Goal: Task Accomplishment & Management: Use online tool/utility

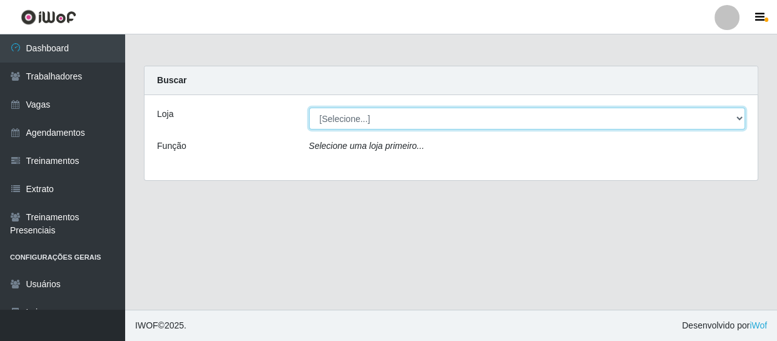
drag, startPoint x: 432, startPoint y: 127, endPoint x: 438, endPoint y: 116, distance: 12.3
click at [438, 116] on select "[Selecione...] Varejão Supermercados" at bounding box center [527, 119] width 437 height 22
select select "237"
click at [309, 108] on select "[Selecione...] Varejão Supermercados" at bounding box center [527, 119] width 437 height 22
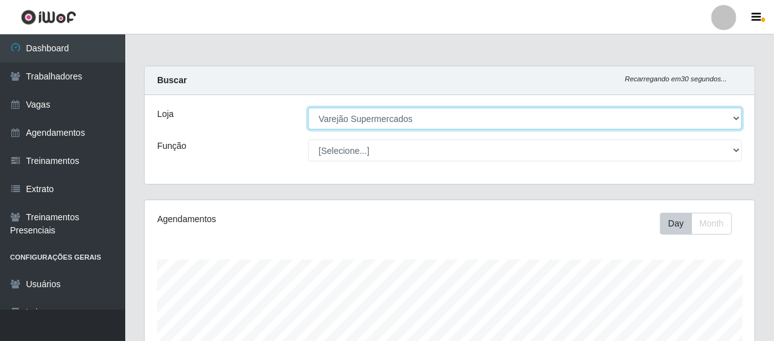
scroll to position [260, 610]
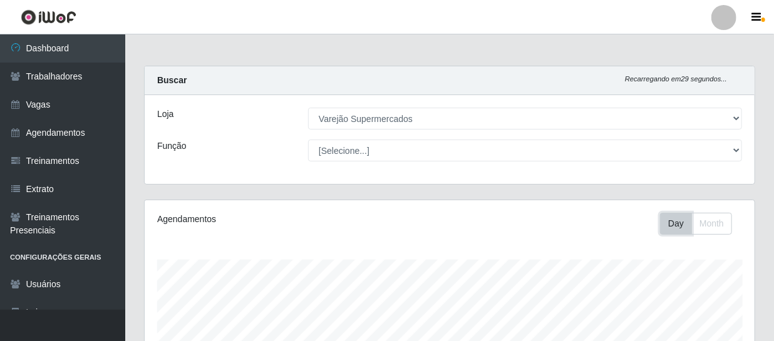
click at [682, 227] on button "Day" at bounding box center [676, 224] width 32 height 22
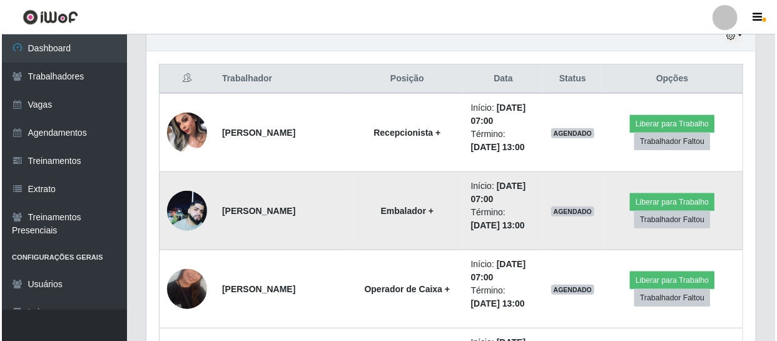
scroll to position [569, 0]
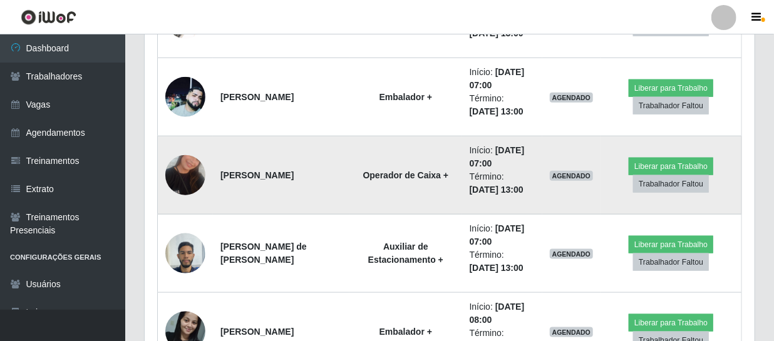
click at [192, 172] on img at bounding box center [185, 175] width 40 height 71
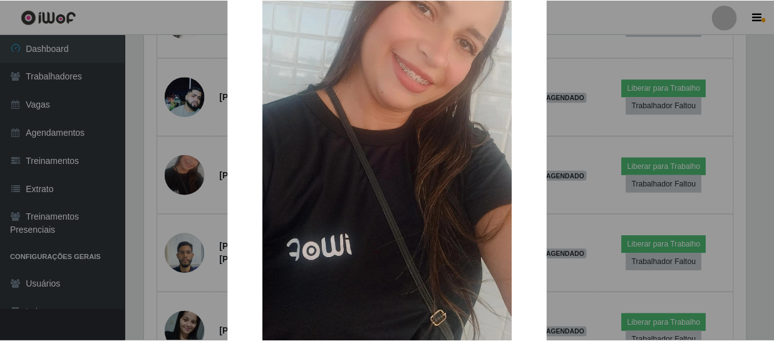
scroll to position [213, 0]
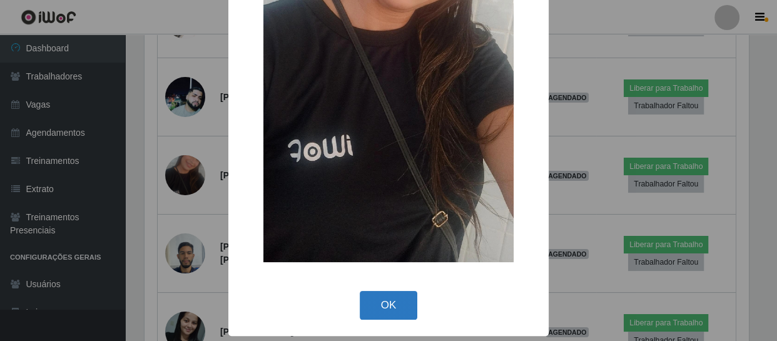
click at [387, 299] on button "OK" at bounding box center [389, 305] width 58 height 29
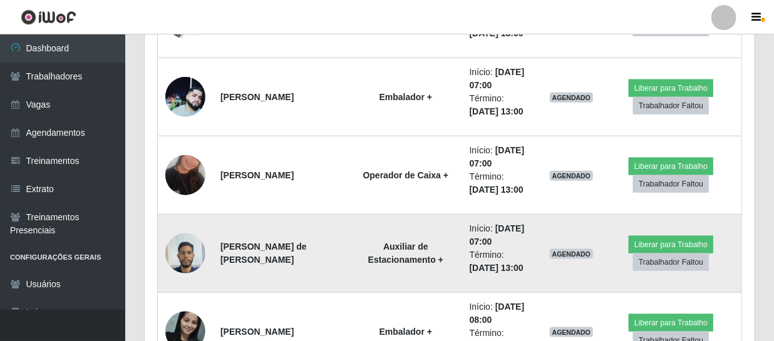
scroll to position [260, 610]
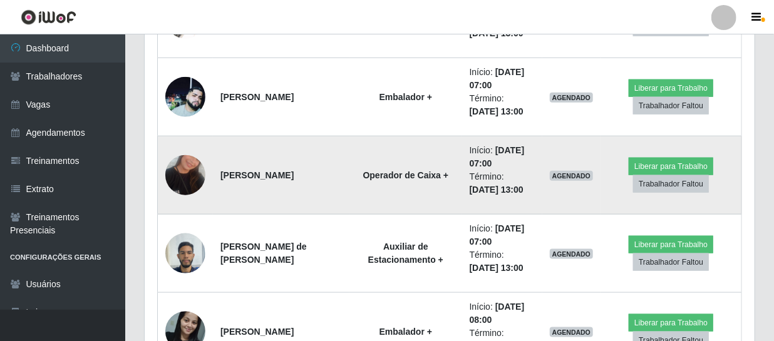
click at [175, 178] on img at bounding box center [185, 175] width 40 height 71
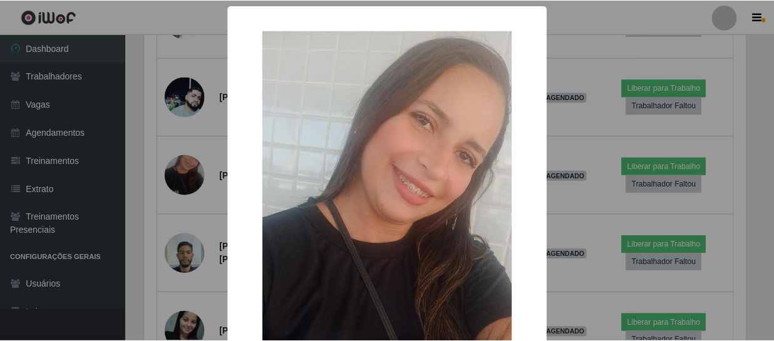
scroll to position [213, 0]
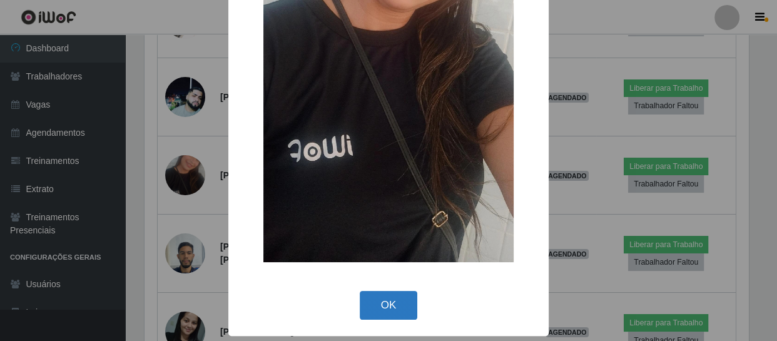
click at [369, 307] on button "OK" at bounding box center [389, 305] width 58 height 29
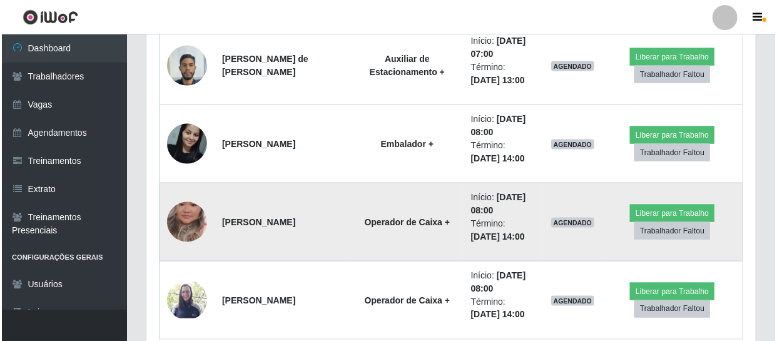
scroll to position [814, 0]
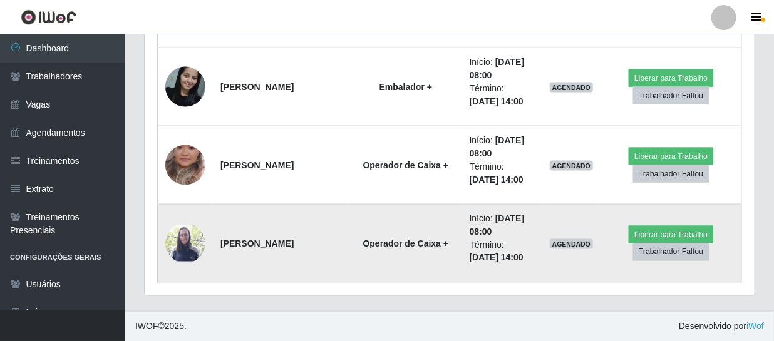
click at [175, 246] on img at bounding box center [185, 243] width 40 height 37
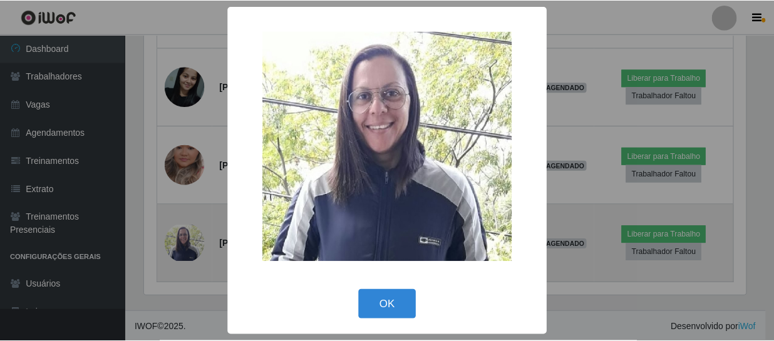
scroll to position [260, 604]
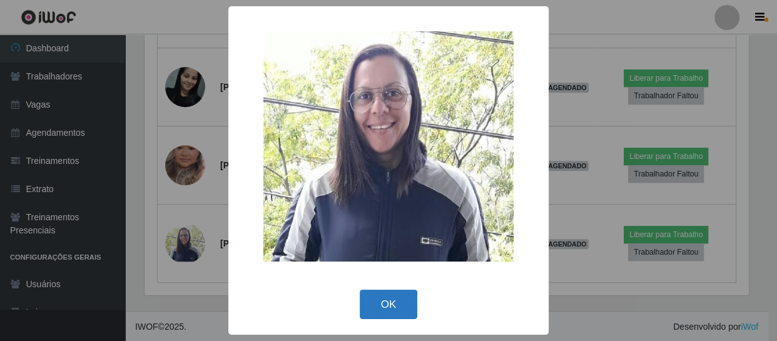
click at [382, 312] on button "OK" at bounding box center [389, 304] width 58 height 29
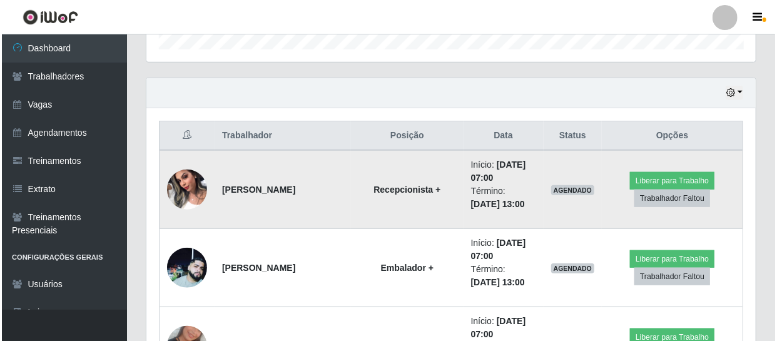
scroll to position [455, 0]
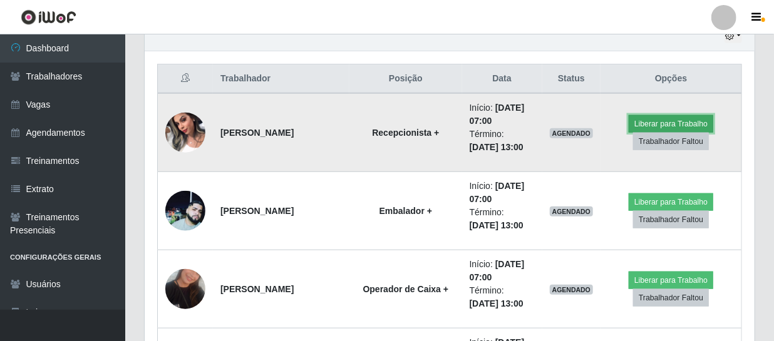
click at [665, 125] on button "Liberar para Trabalho" at bounding box center [670, 124] width 85 height 18
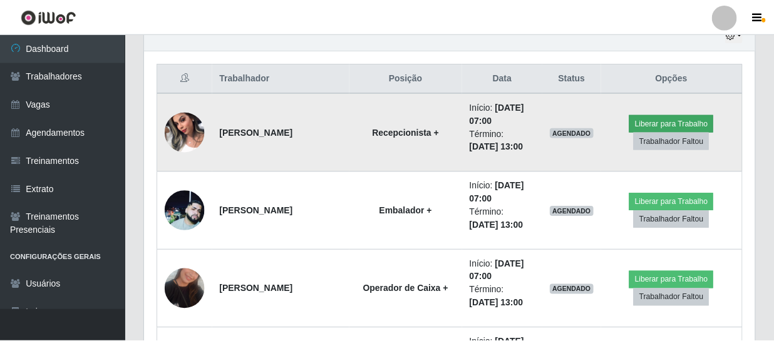
scroll to position [260, 604]
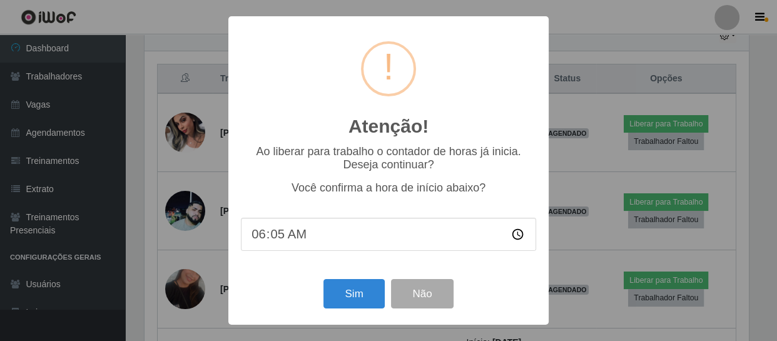
type input "06:56"
click at [421, 299] on button "Não" at bounding box center [422, 293] width 62 height 29
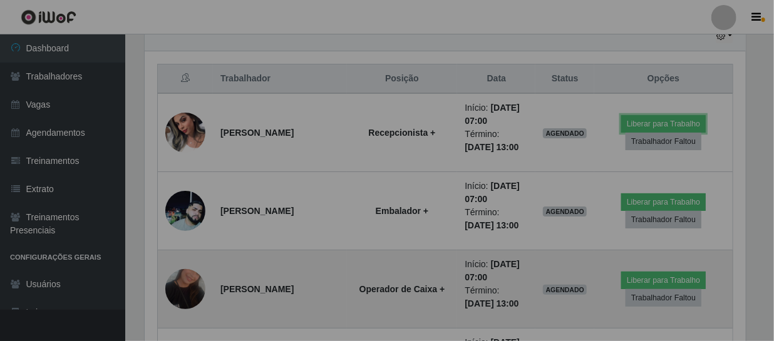
scroll to position [260, 610]
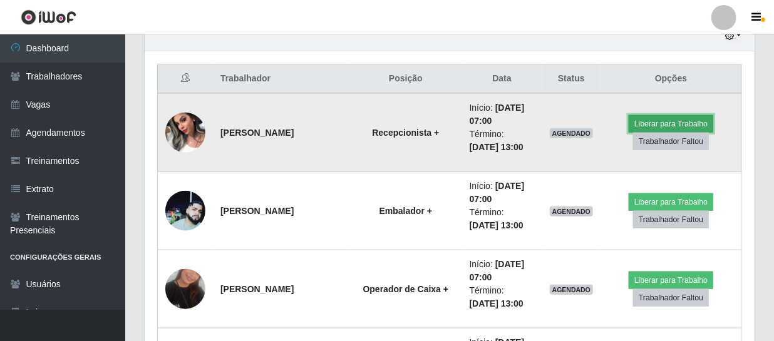
click at [651, 122] on button "Liberar para Trabalho" at bounding box center [670, 124] width 85 height 18
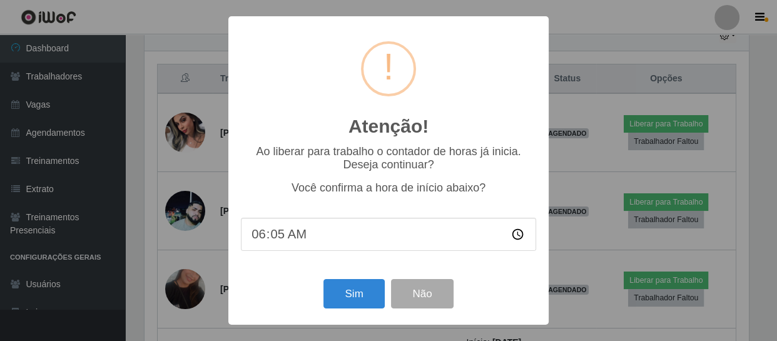
type input "06:57"
click at [357, 292] on button "Sim" at bounding box center [354, 293] width 61 height 29
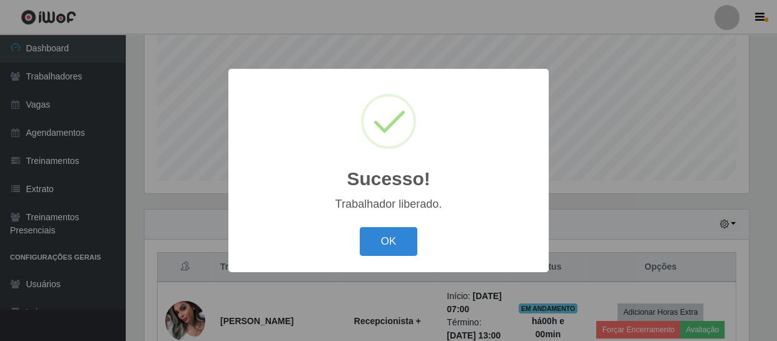
drag, startPoint x: 408, startPoint y: 249, endPoint x: 386, endPoint y: 230, distance: 29.3
click at [407, 249] on button "OK" at bounding box center [389, 241] width 58 height 29
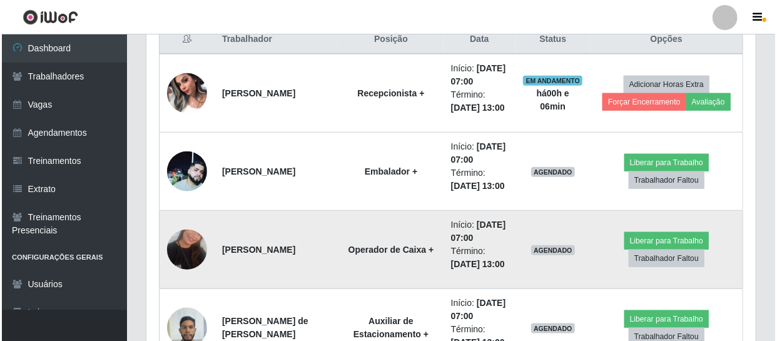
scroll to position [551, 0]
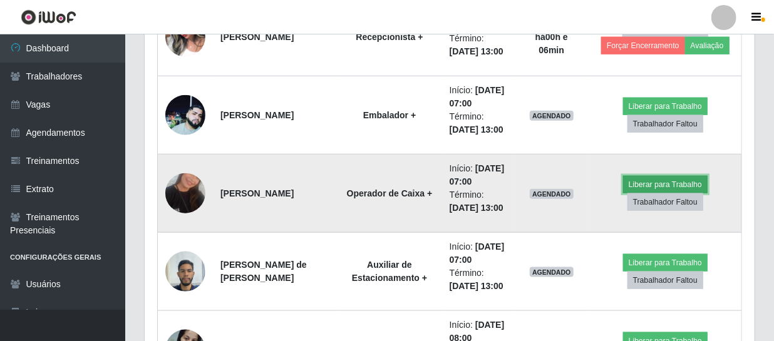
click at [653, 177] on button "Liberar para Trabalho" at bounding box center [665, 185] width 85 height 18
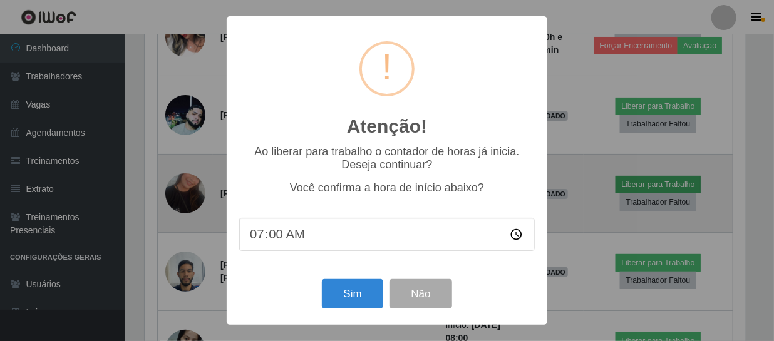
scroll to position [260, 604]
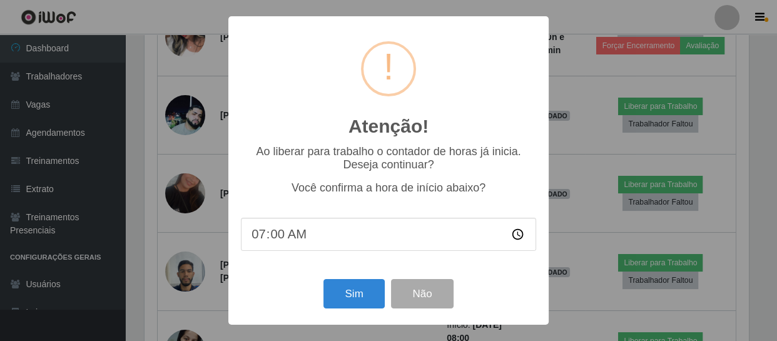
click at [316, 235] on input "07:00" at bounding box center [388, 234] width 295 height 33
type input "07:03"
click at [351, 295] on button "Sim" at bounding box center [354, 293] width 61 height 29
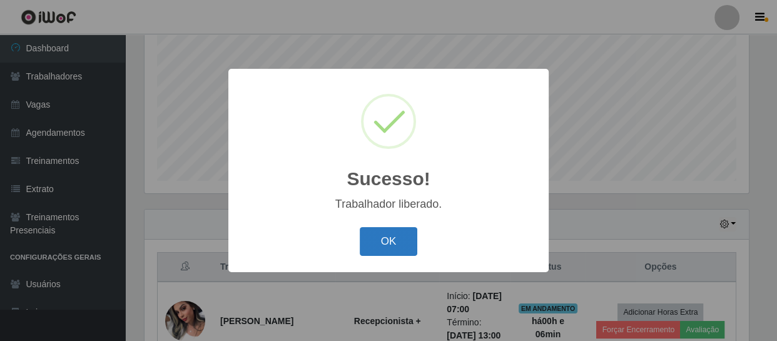
click at [361, 249] on button "OK" at bounding box center [389, 241] width 58 height 29
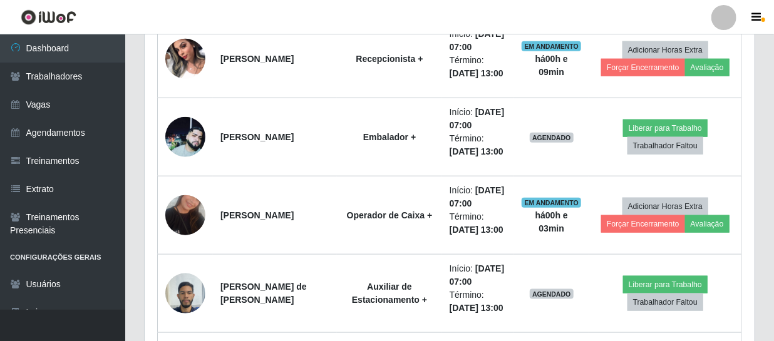
scroll to position [472, 0]
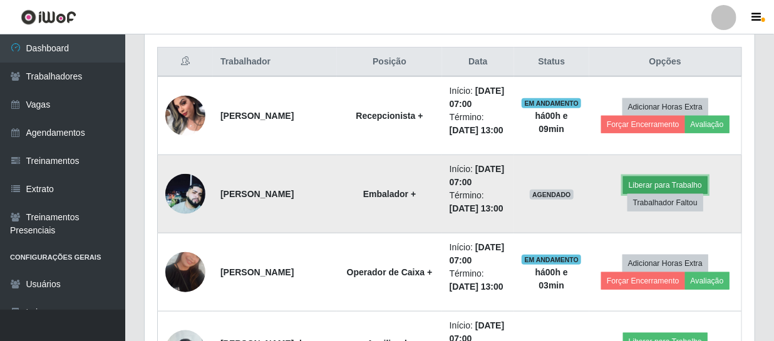
click at [669, 180] on button "Liberar para Trabalho" at bounding box center [665, 186] width 85 height 18
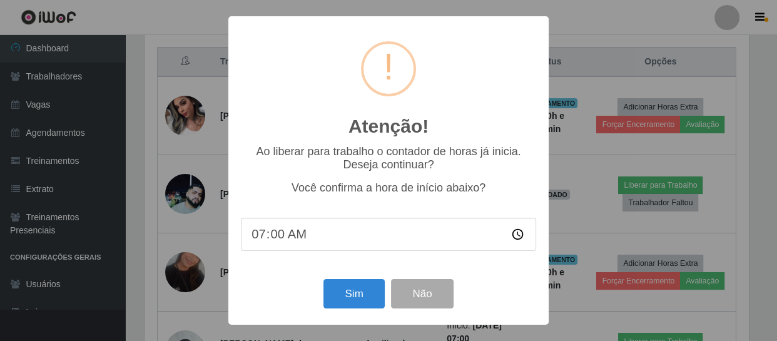
type input "07:06"
click at [347, 308] on button "Sim" at bounding box center [354, 293] width 61 height 29
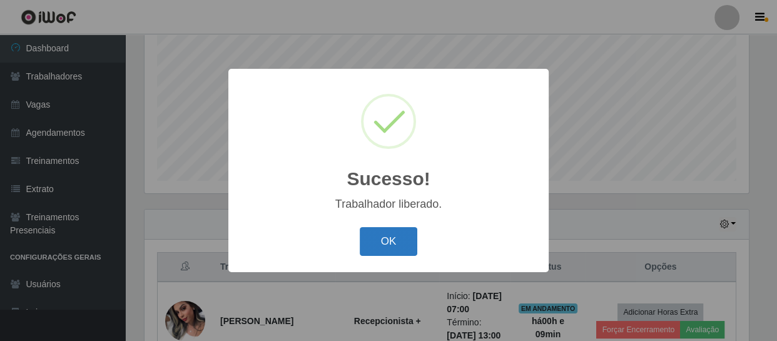
click at [379, 244] on button "OK" at bounding box center [389, 241] width 58 height 29
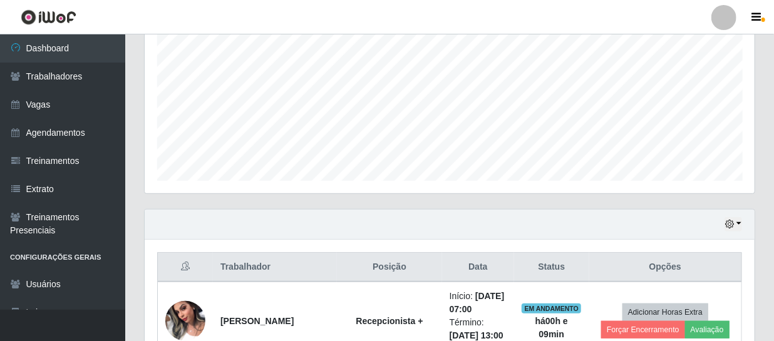
scroll to position [381, 0]
